Goal: Information Seeking & Learning: Learn about a topic

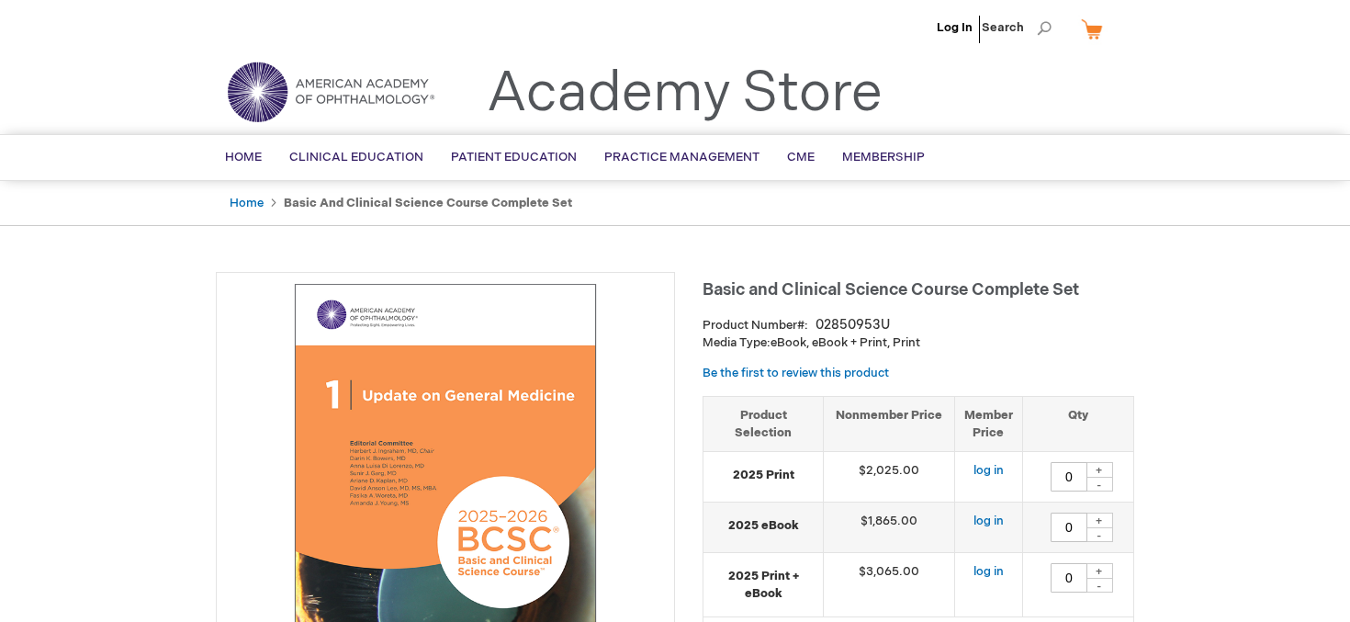
type input "0"
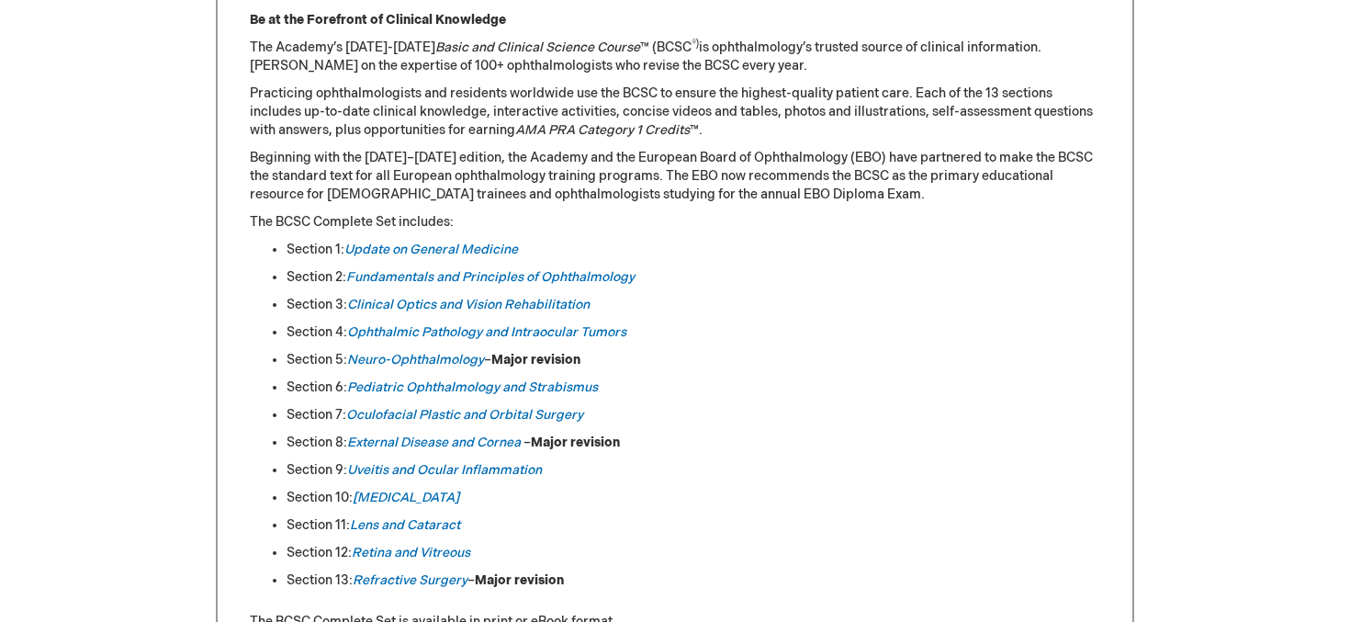
scroll to position [850, 0]
click at [397, 493] on em "[MEDICAL_DATA]" at bounding box center [406, 496] width 107 height 16
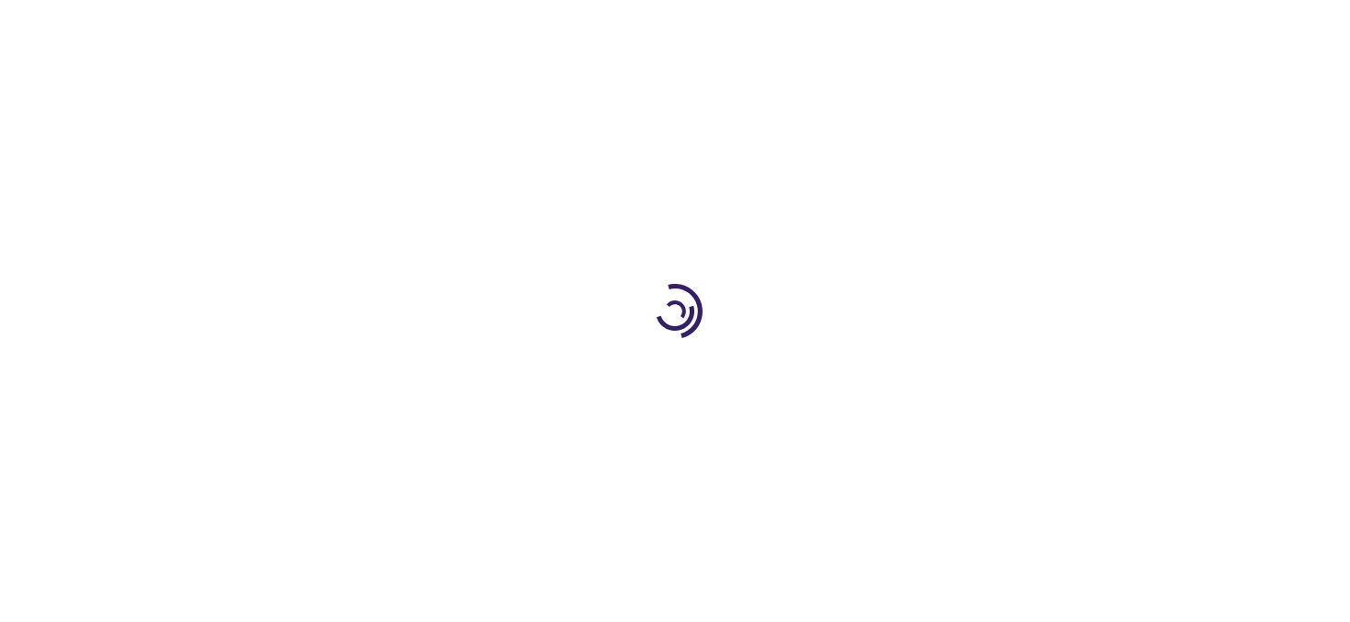
type input "0"
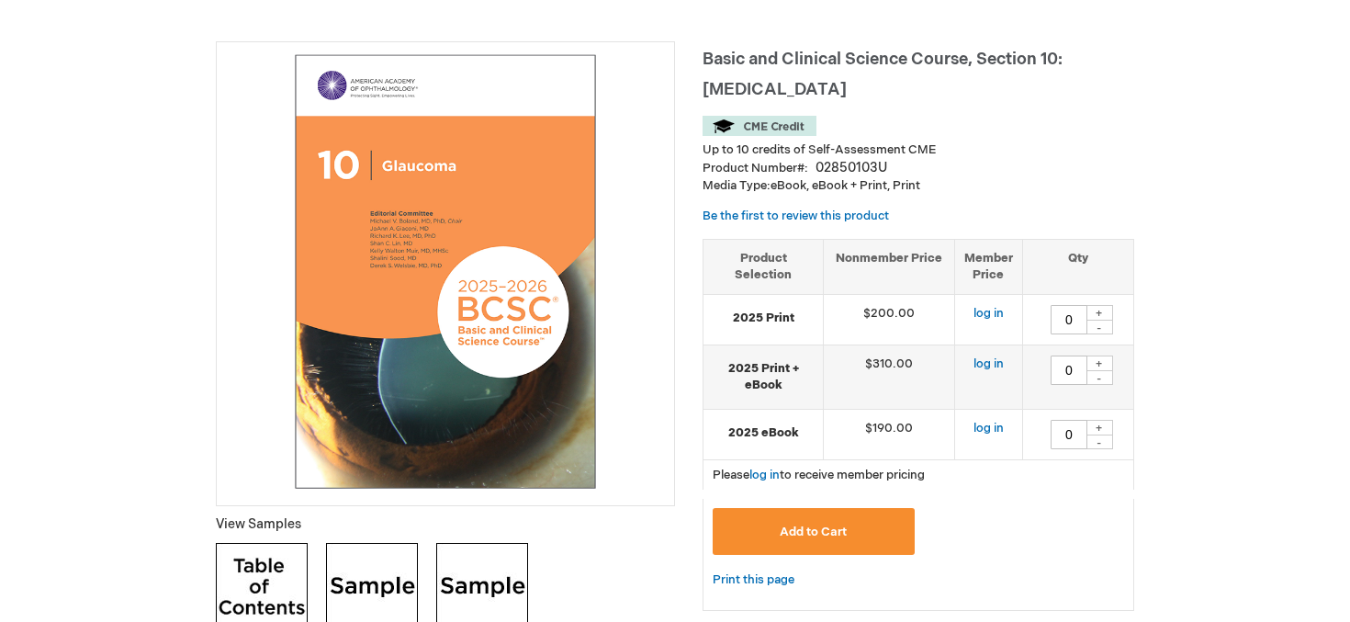
scroll to position [222, 0]
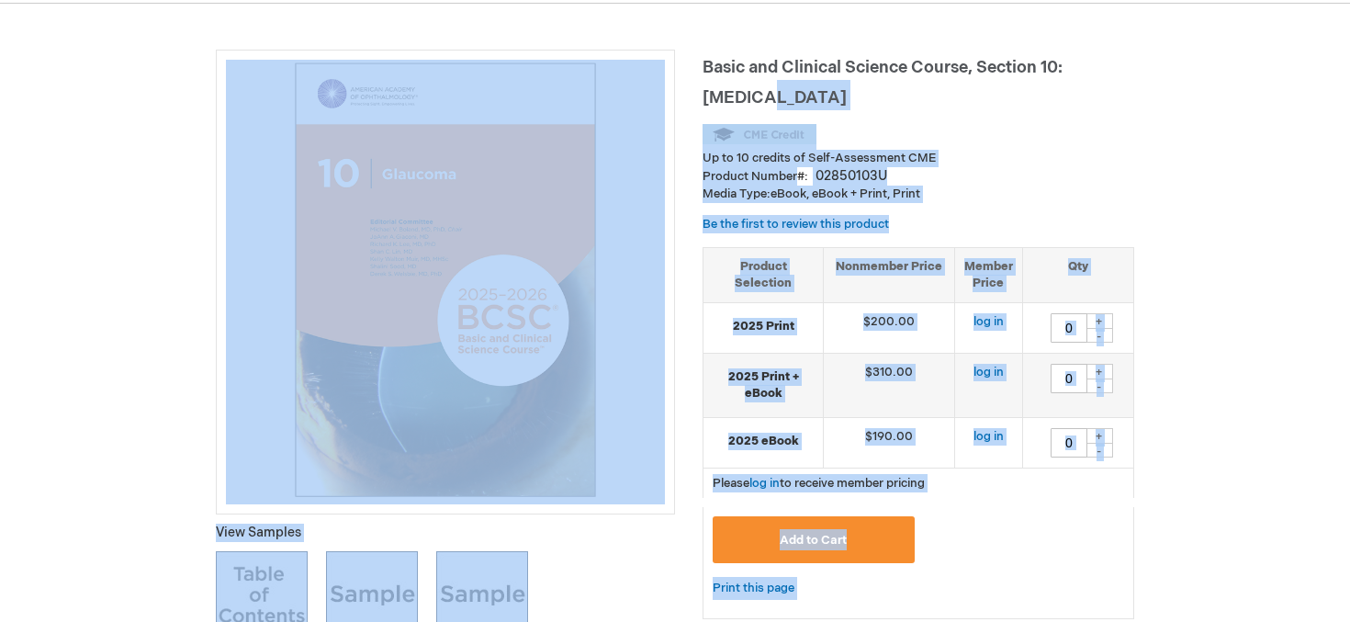
drag, startPoint x: 701, startPoint y: 62, endPoint x: 775, endPoint y: 95, distance: 81.8
click at [775, 95] on span "Basic and Clinical Science Course, Section 10: Glaucoma" at bounding box center [882, 83] width 360 height 50
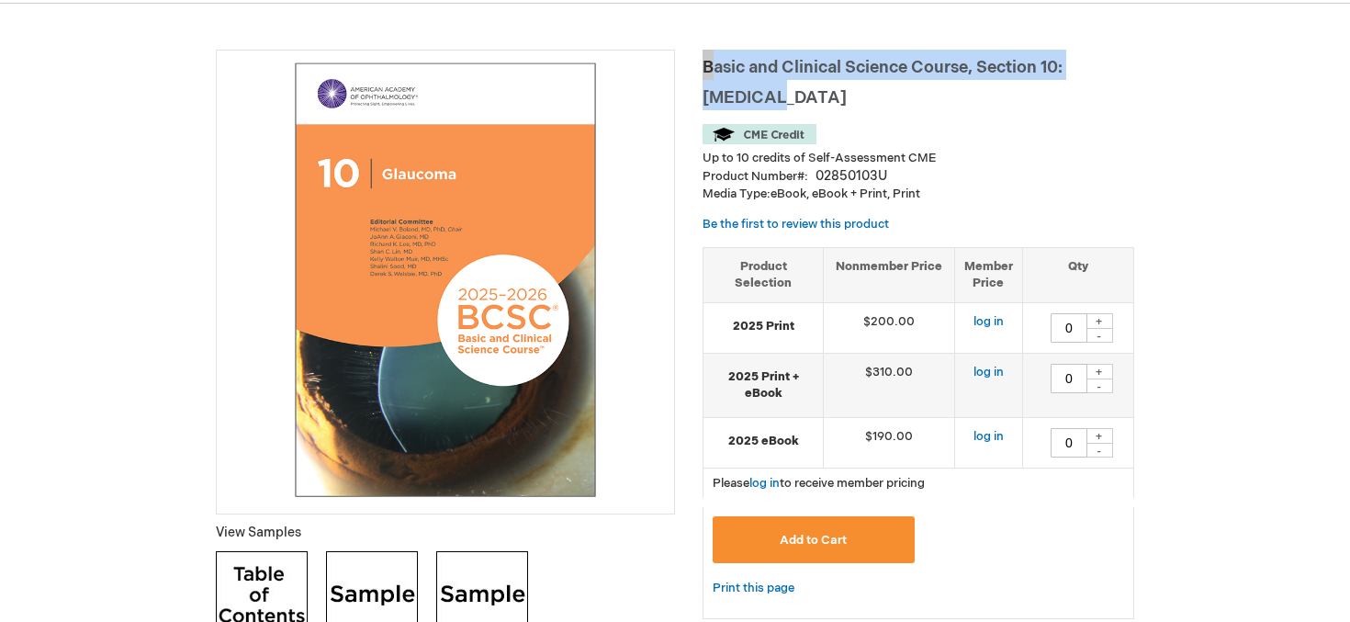
drag, startPoint x: 789, startPoint y: 95, endPoint x: 701, endPoint y: 64, distance: 92.6
click at [702, 64] on h1 "Basic and Clinical Science Course, Section 10: Glaucoma" at bounding box center [918, 80] width 432 height 61
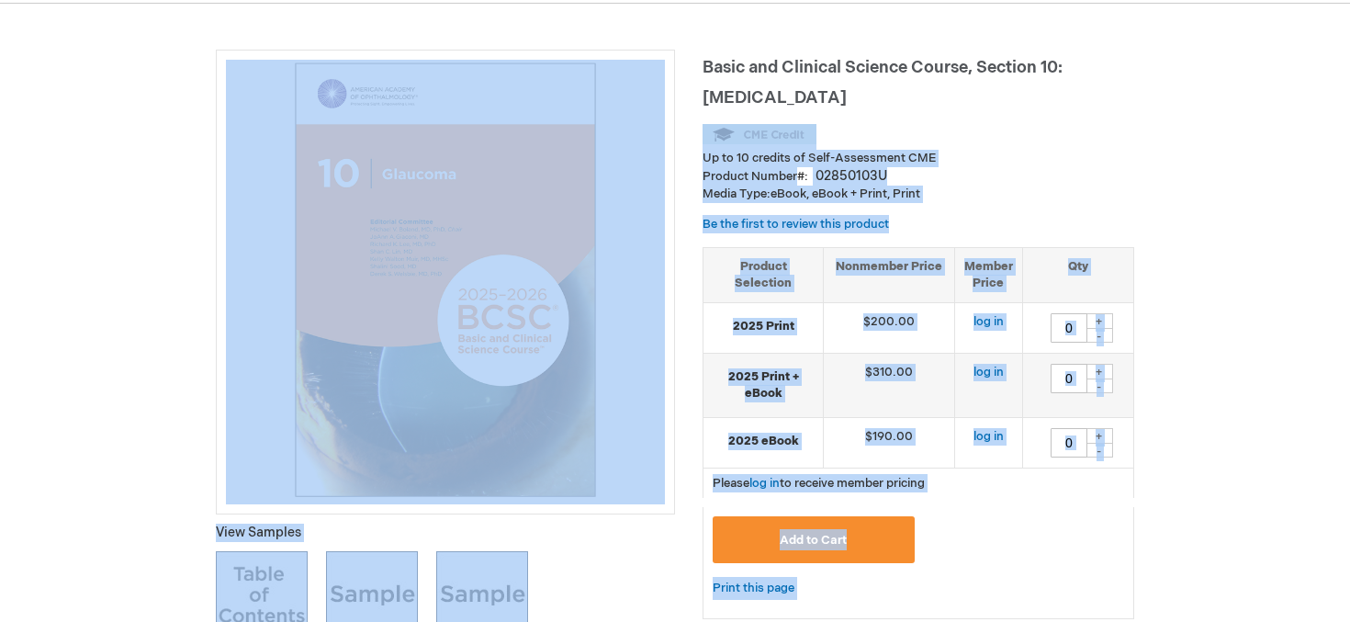
copy div "Up to 10 credits of Self-Assessment CME Product Number 02850103U Media Type: eB…"
click at [848, 132] on div "Up to 10 credits of Self-Assessment CME" at bounding box center [918, 145] width 432 height 43
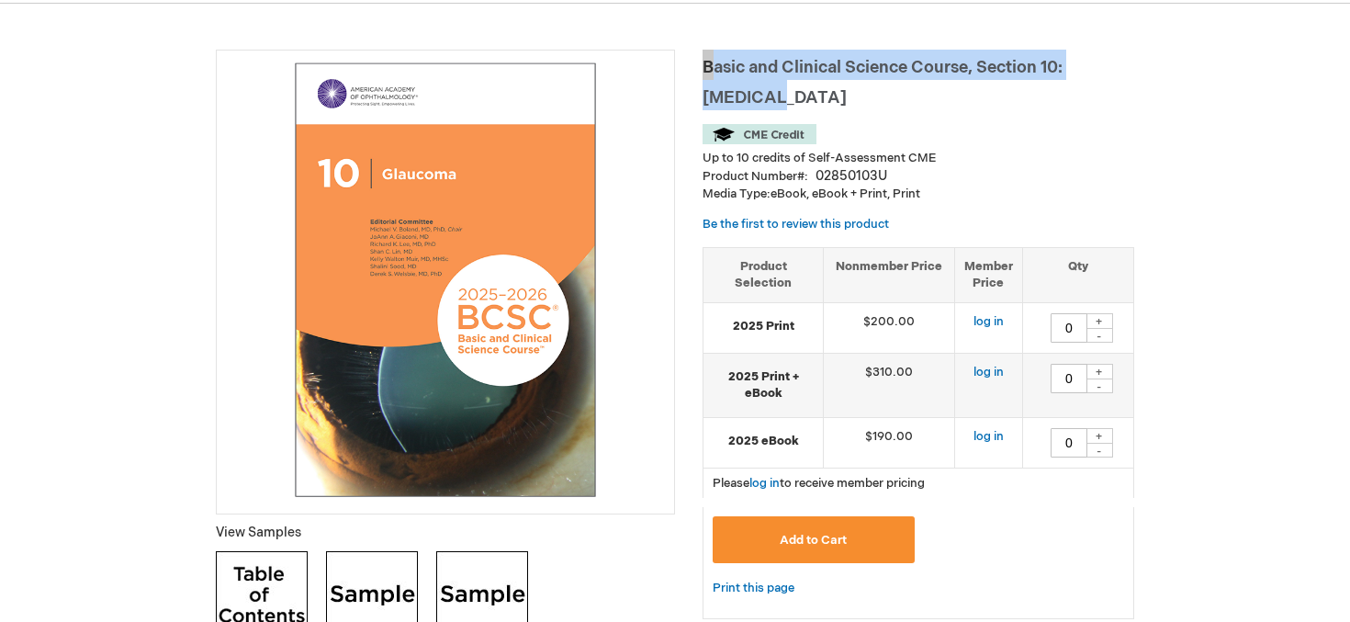
drag, startPoint x: 705, startPoint y: 66, endPoint x: 781, endPoint y: 92, distance: 80.4
click at [781, 92] on span "Basic and Clinical Science Course, Section 10: Glaucoma" at bounding box center [882, 83] width 360 height 50
copy span "Basic and Clinical Science Course, Section 10: Glaucoma"
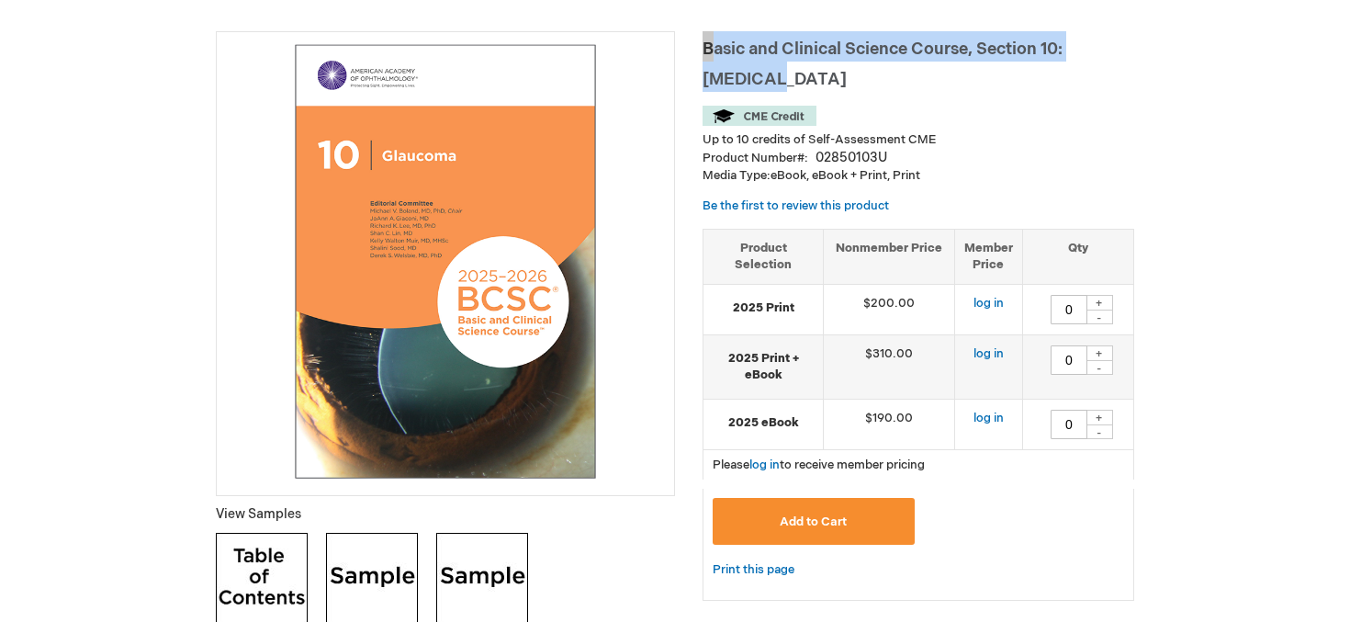
scroll to position [238, 0]
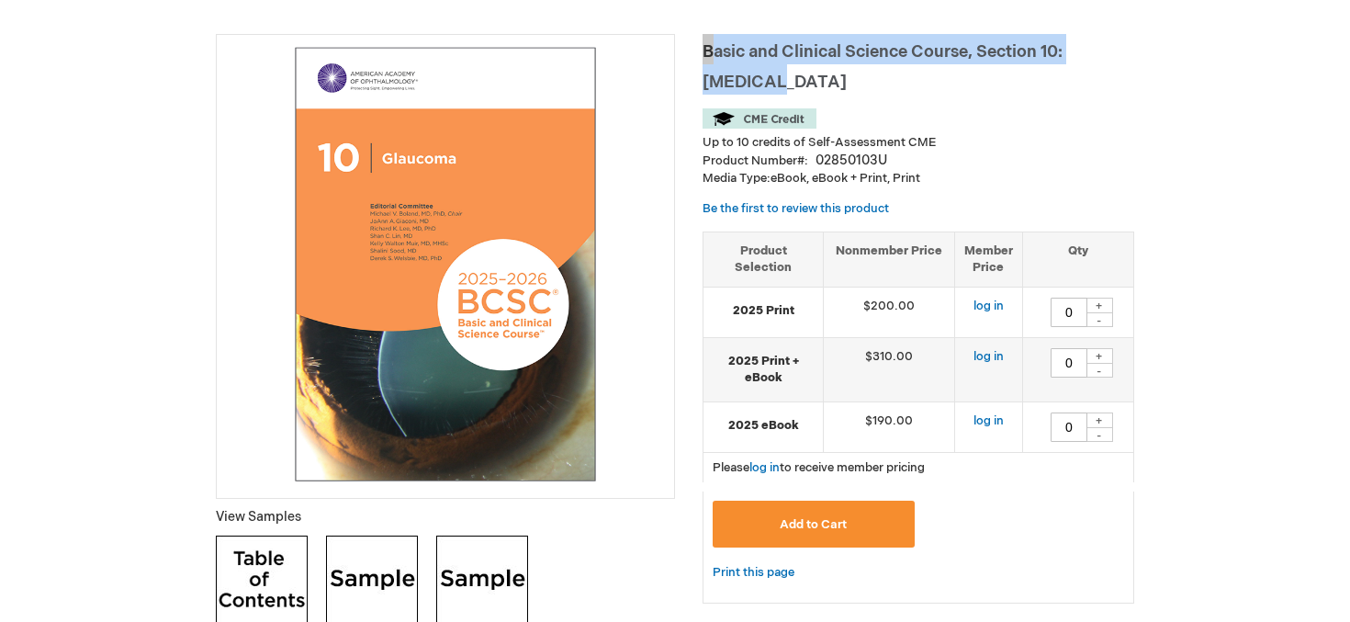
copy span "Basic and Clinical Science Course, Section 10: Glaucoma"
